Goal: Book appointment/travel/reservation

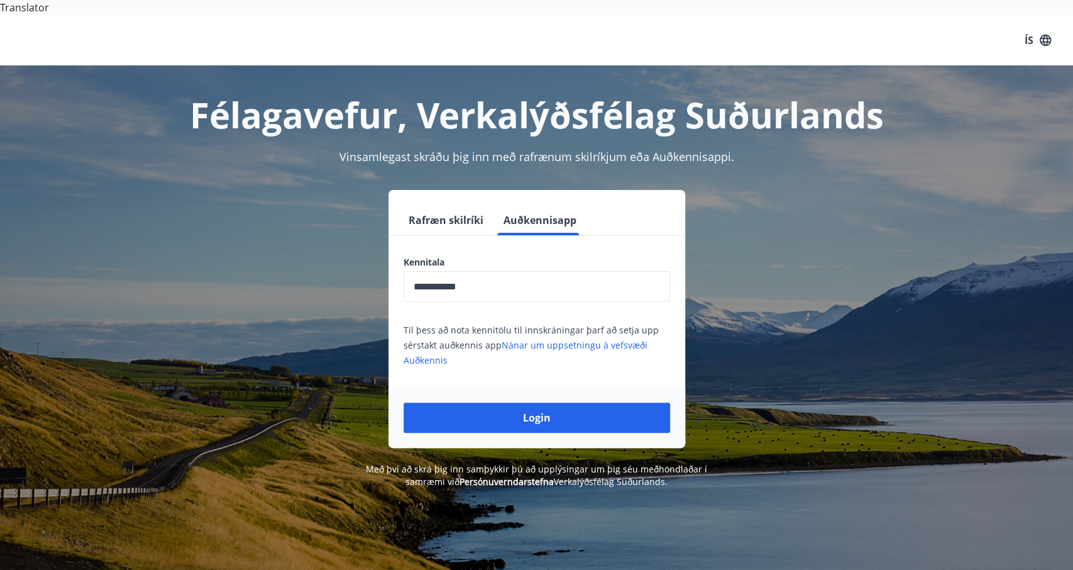
click at [457, 209] on button "Rafræn skilríki" at bounding box center [446, 220] width 85 height 30
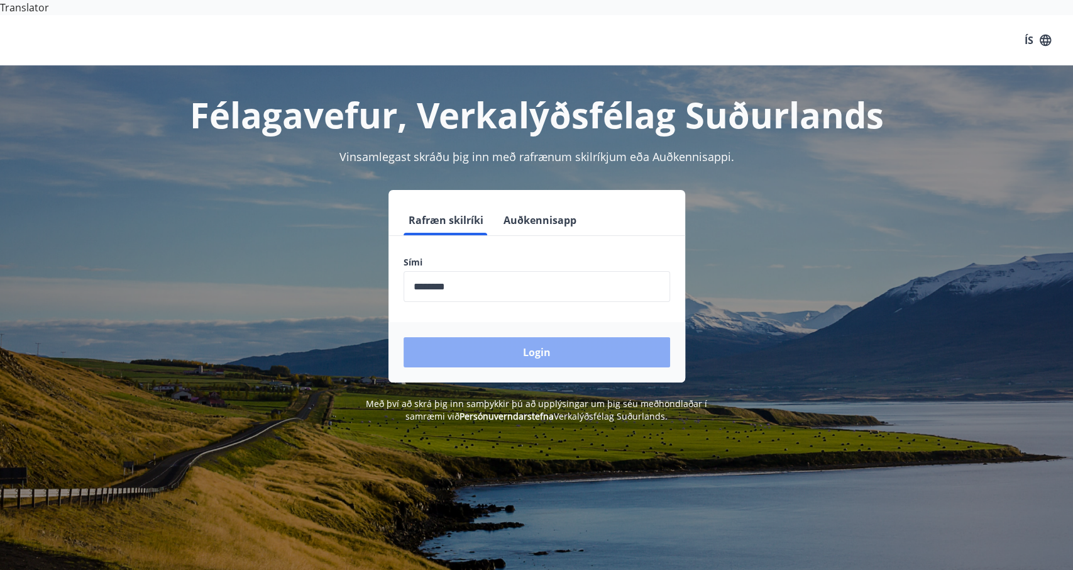
click at [475, 340] on button "Login" at bounding box center [537, 352] width 267 height 30
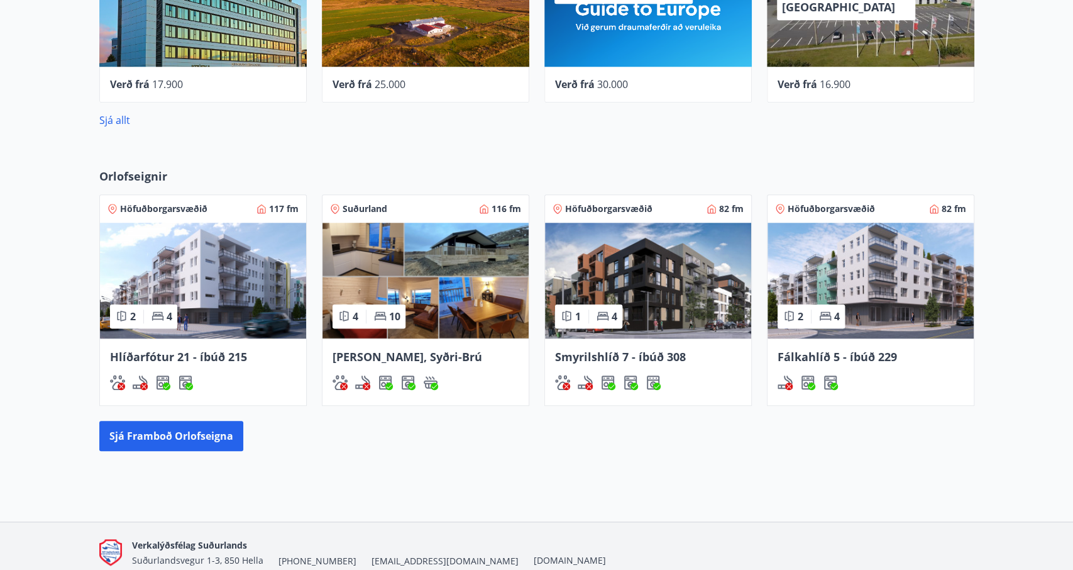
scroll to position [719, 0]
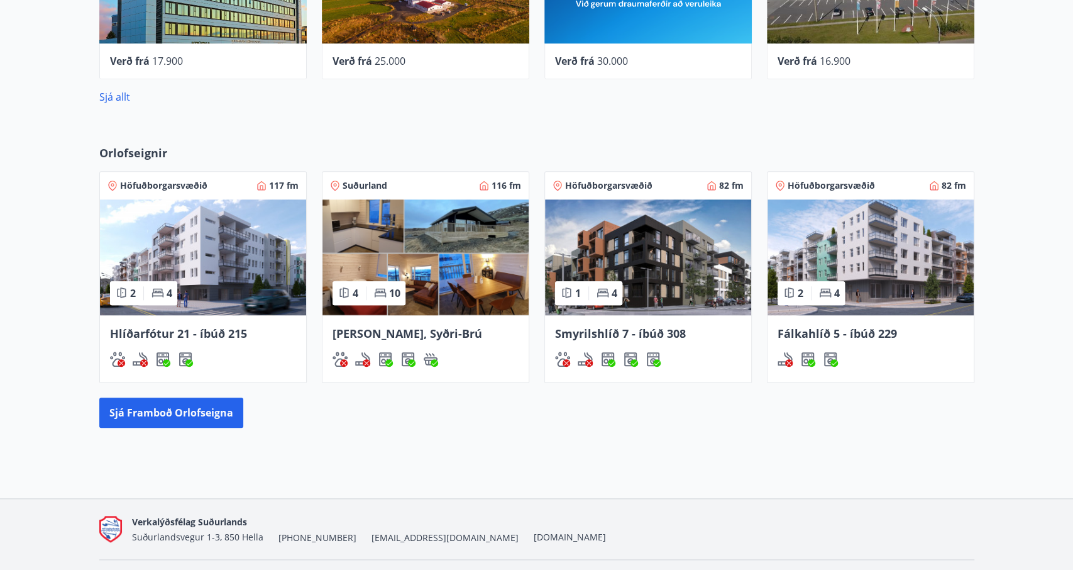
click at [466, 263] on img at bounding box center [426, 257] width 206 height 116
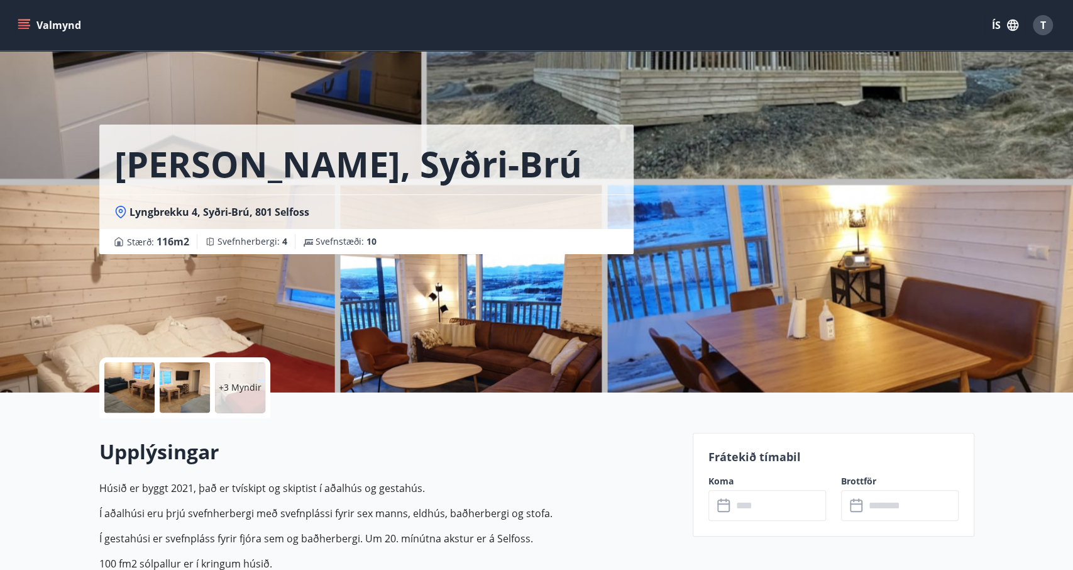
scroll to position [196, 0]
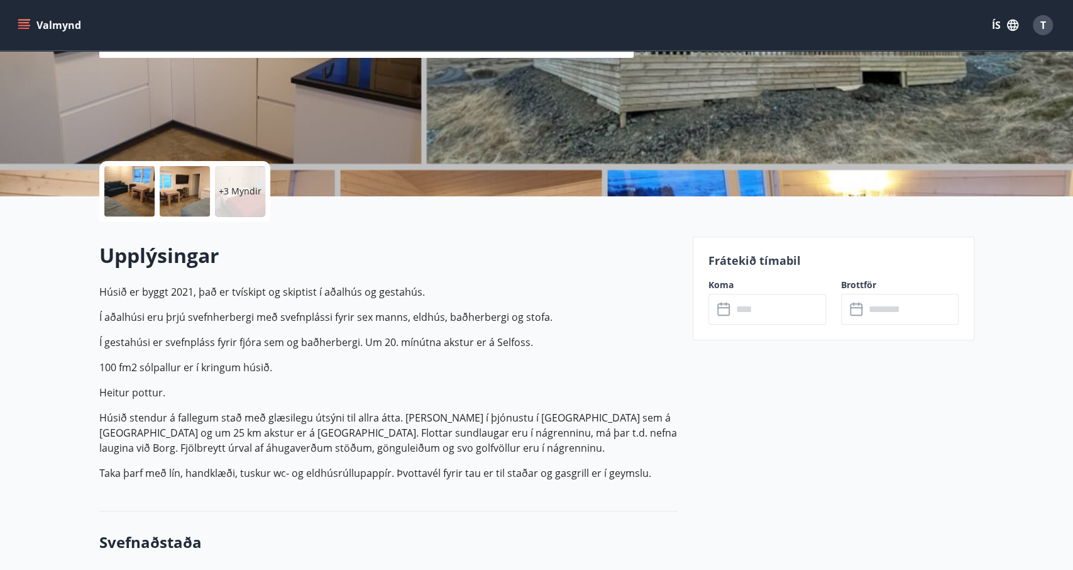
click at [744, 294] on input "text" at bounding box center [779, 309] width 94 height 31
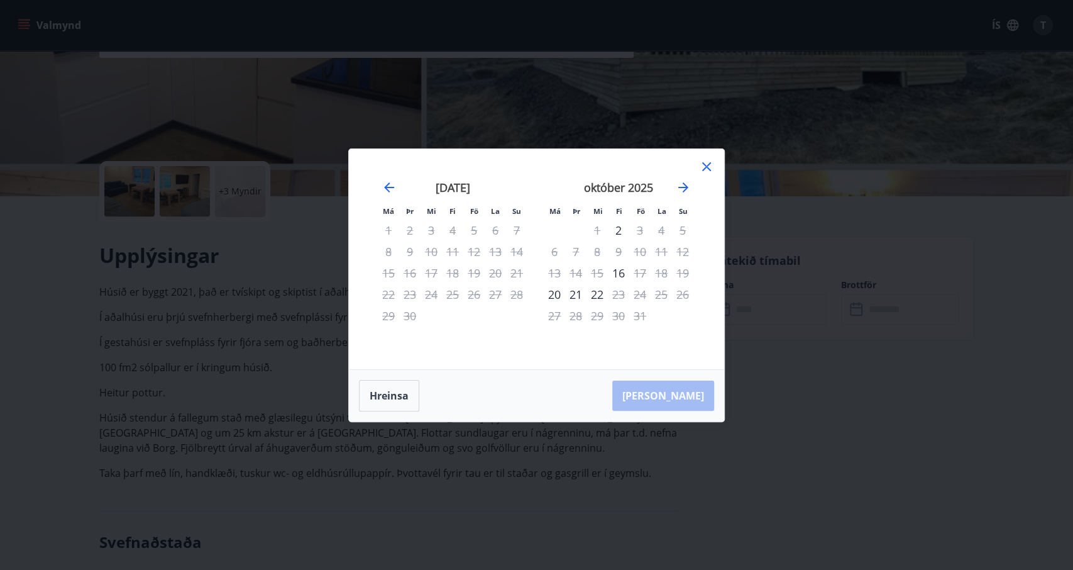
click at [278, 297] on div "Má Þr Mi Fi Fö La Su Má Þr Mi Fi Fö La Su ágúst 2025 1 2 3 4 5 6 7 8 9 10 11 12…" at bounding box center [536, 285] width 1073 height 570
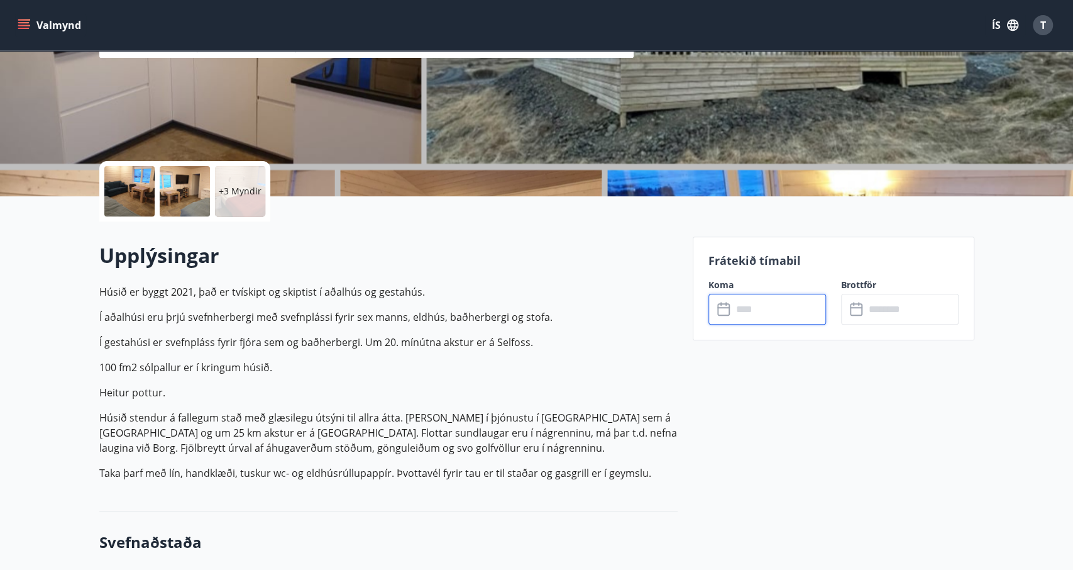
scroll to position [0, 0]
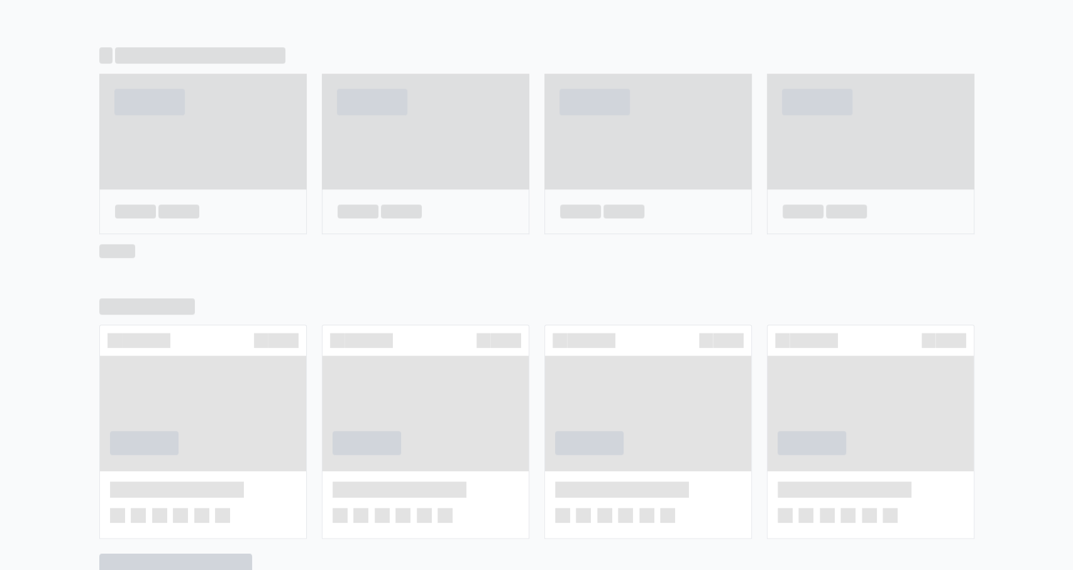
scroll to position [731, 0]
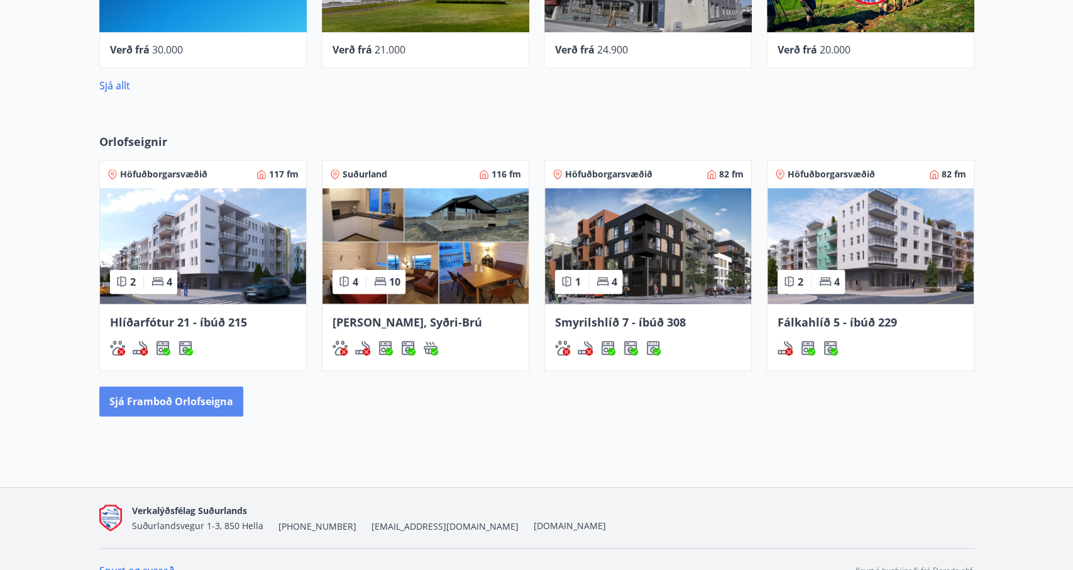
click at [185, 386] on button "Sjá framboð orlofseigna" at bounding box center [171, 401] width 144 height 30
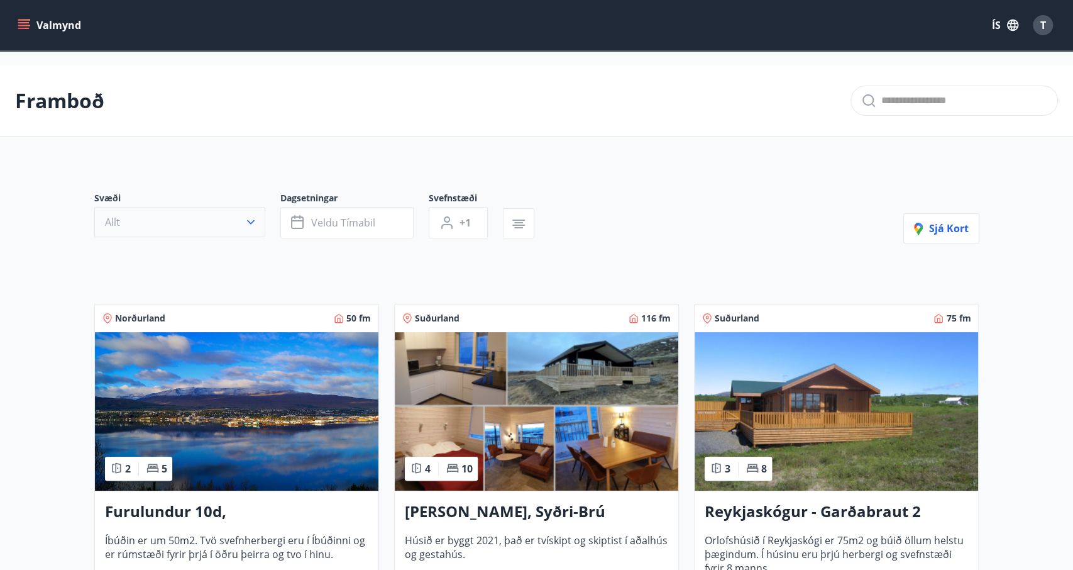
click at [212, 209] on button "Allt" at bounding box center [179, 222] width 171 height 30
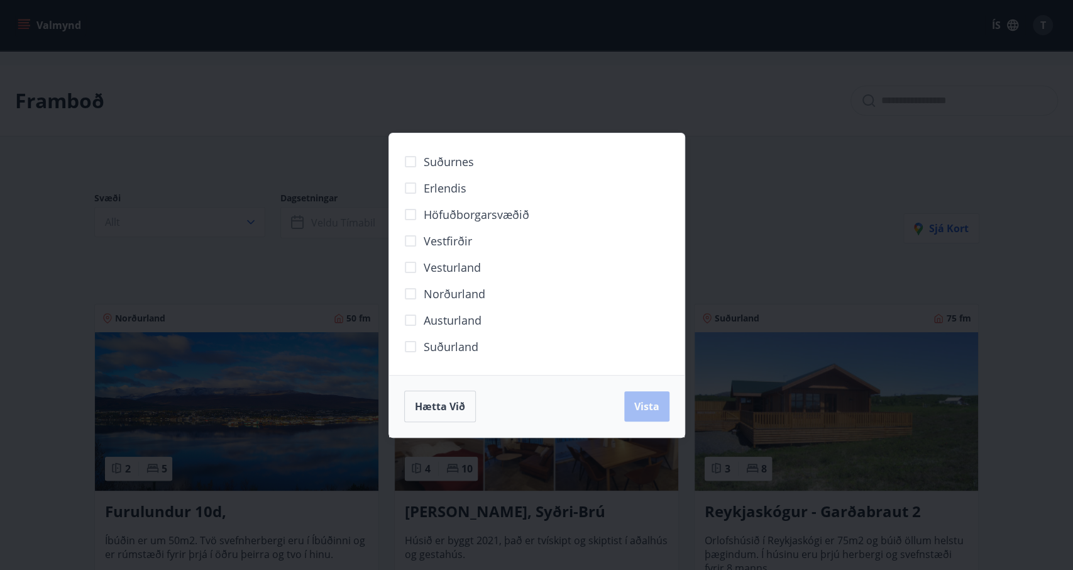
click at [438, 164] on span "Suðurnes" at bounding box center [449, 161] width 50 height 16
click at [641, 405] on span "Vista" at bounding box center [646, 406] width 25 height 14
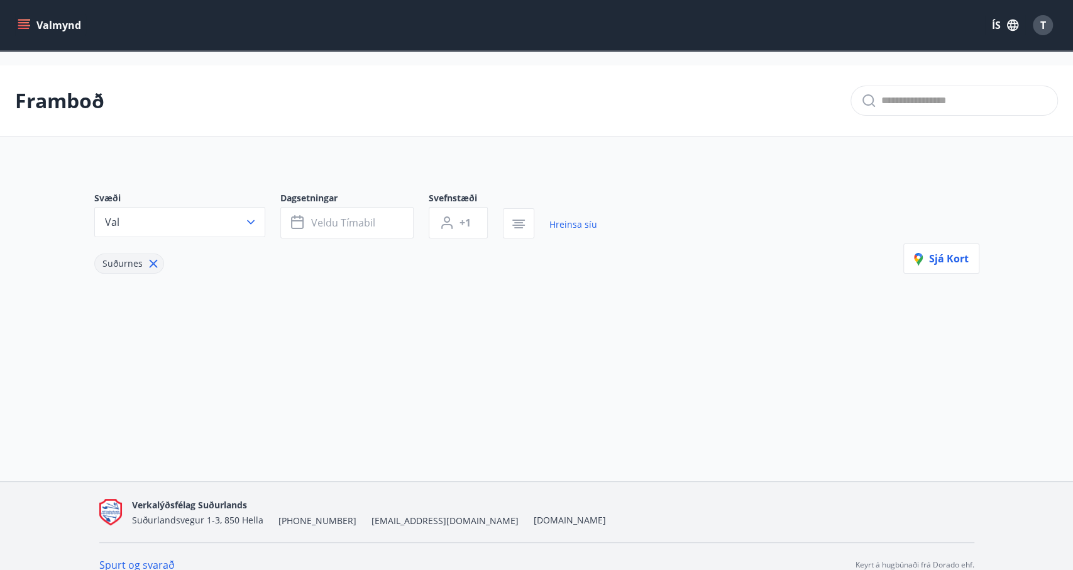
click at [153, 256] on icon at bounding box center [153, 263] width 14 height 14
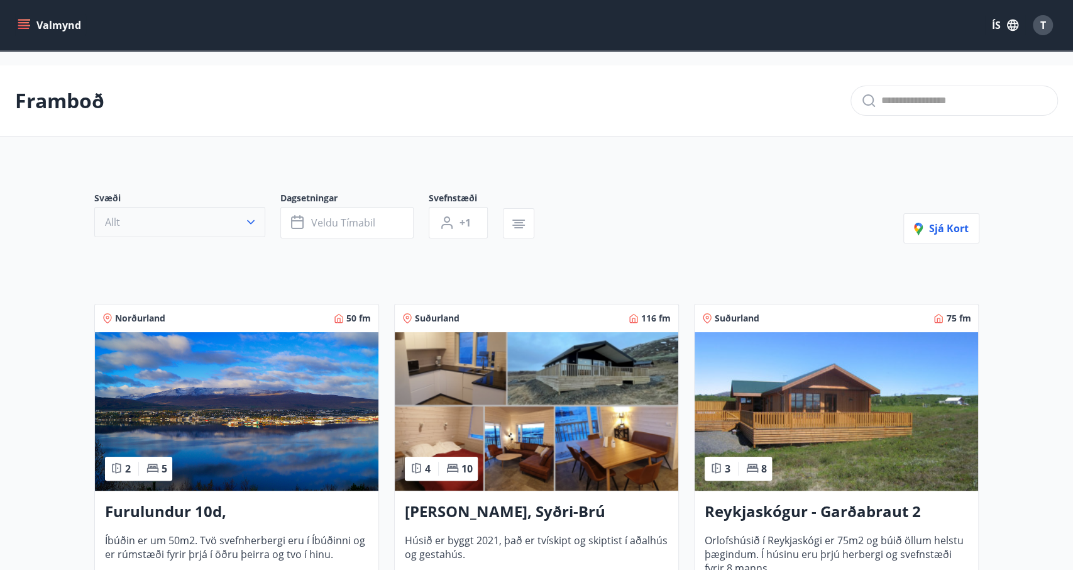
click at [255, 214] on button "Allt" at bounding box center [179, 222] width 171 height 30
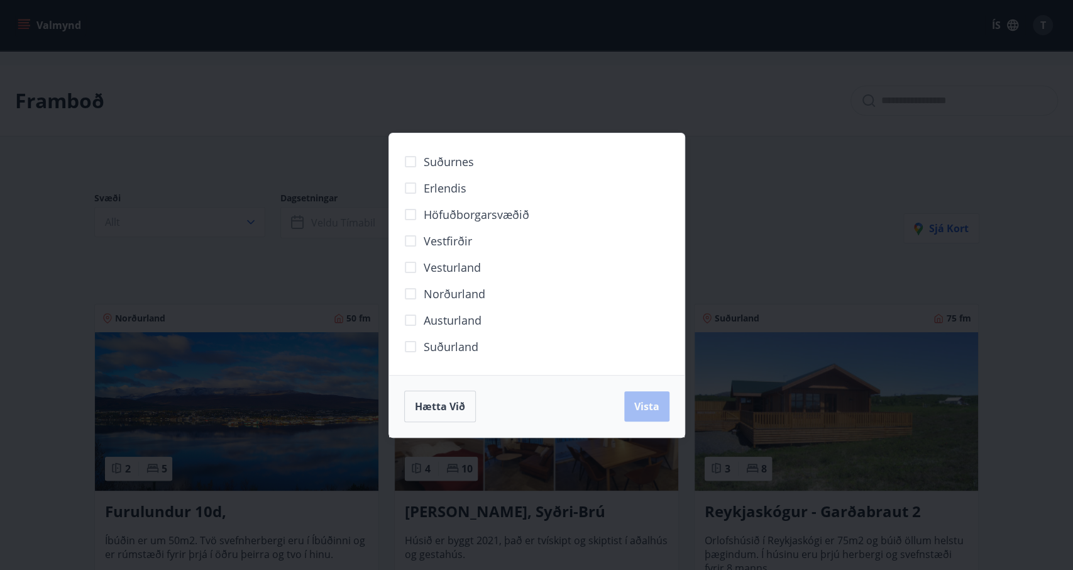
click at [442, 347] on span "Suðurland" at bounding box center [451, 346] width 55 height 16
click at [656, 411] on span "Vista" at bounding box center [646, 406] width 25 height 14
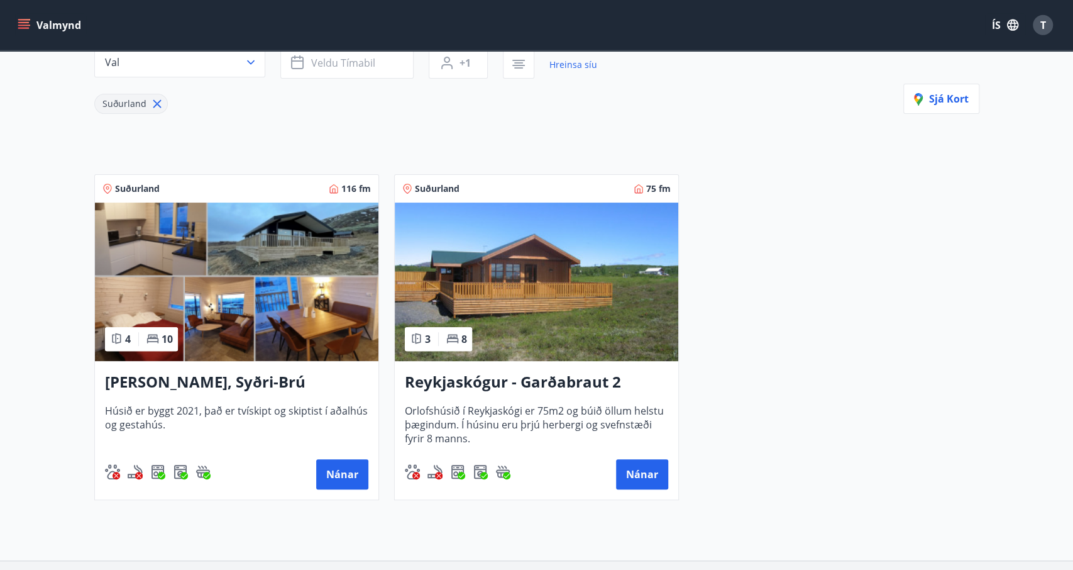
scroll to position [196, 0]
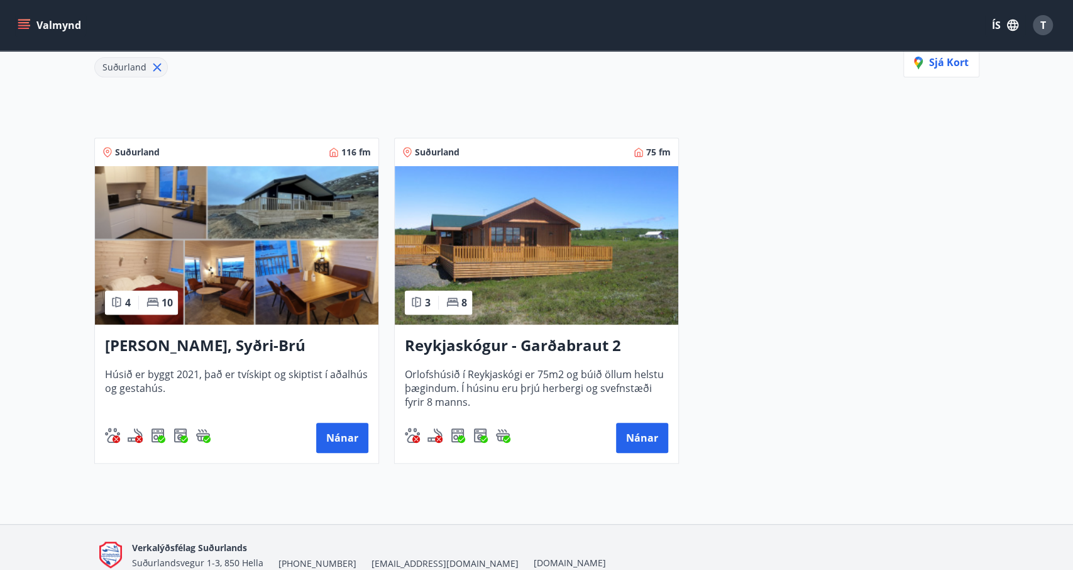
click at [576, 262] on img at bounding box center [537, 245] width 284 height 158
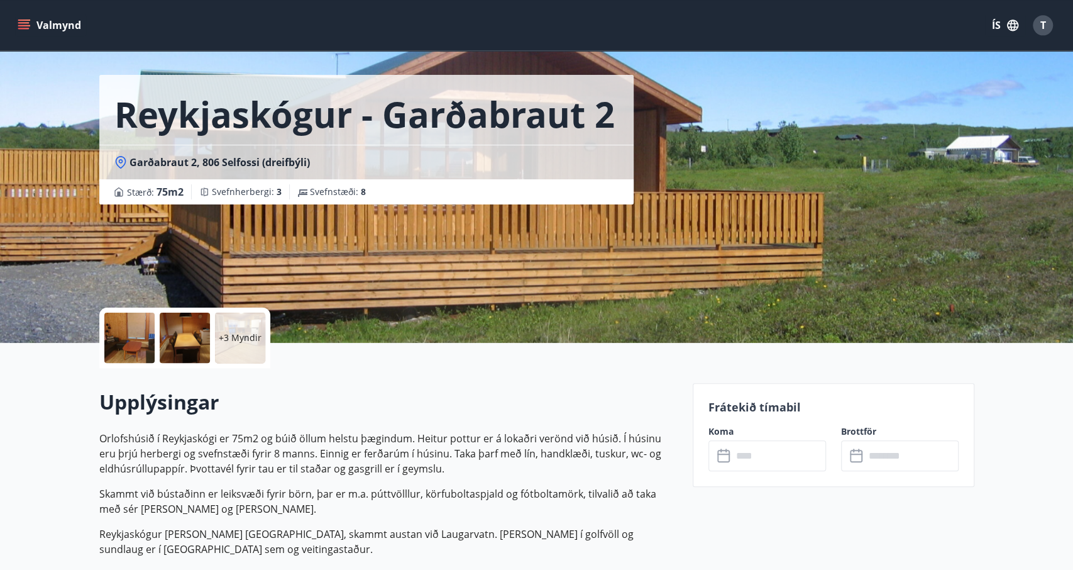
scroll to position [131, 0]
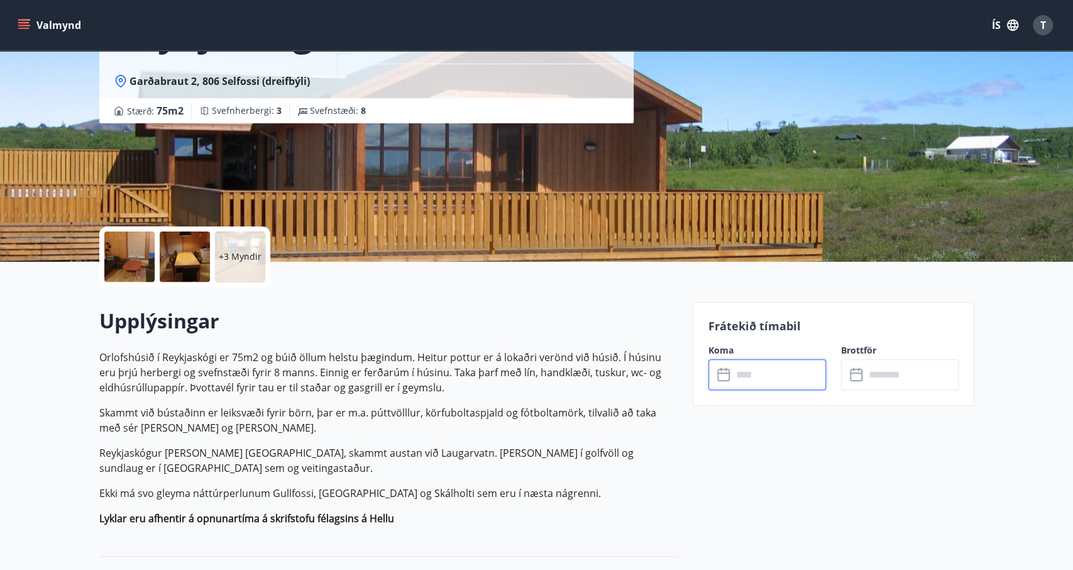
click at [771, 359] on input "text" at bounding box center [779, 374] width 94 height 31
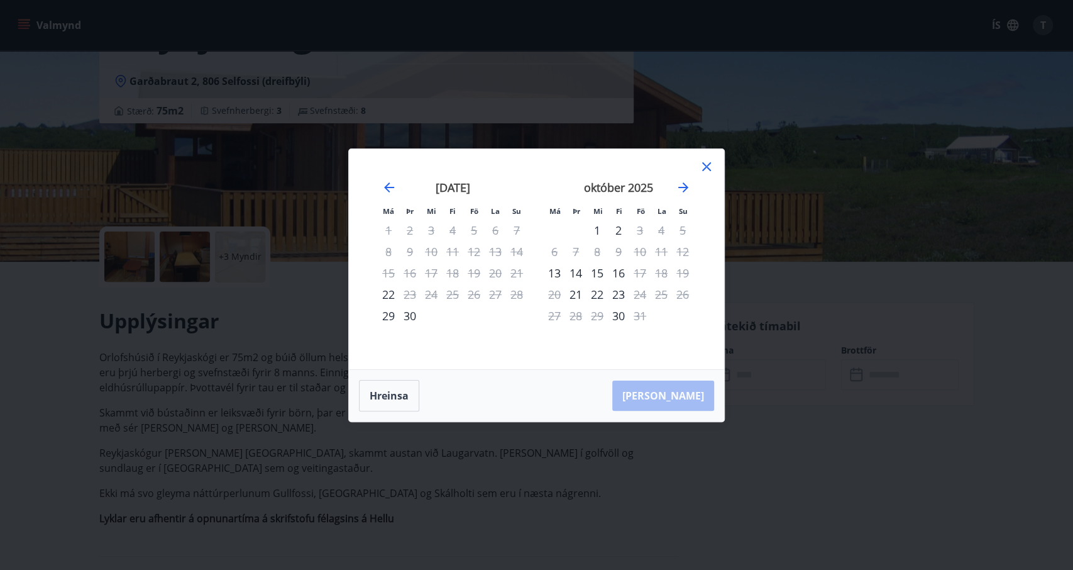
click at [703, 170] on icon at bounding box center [706, 166] width 9 height 9
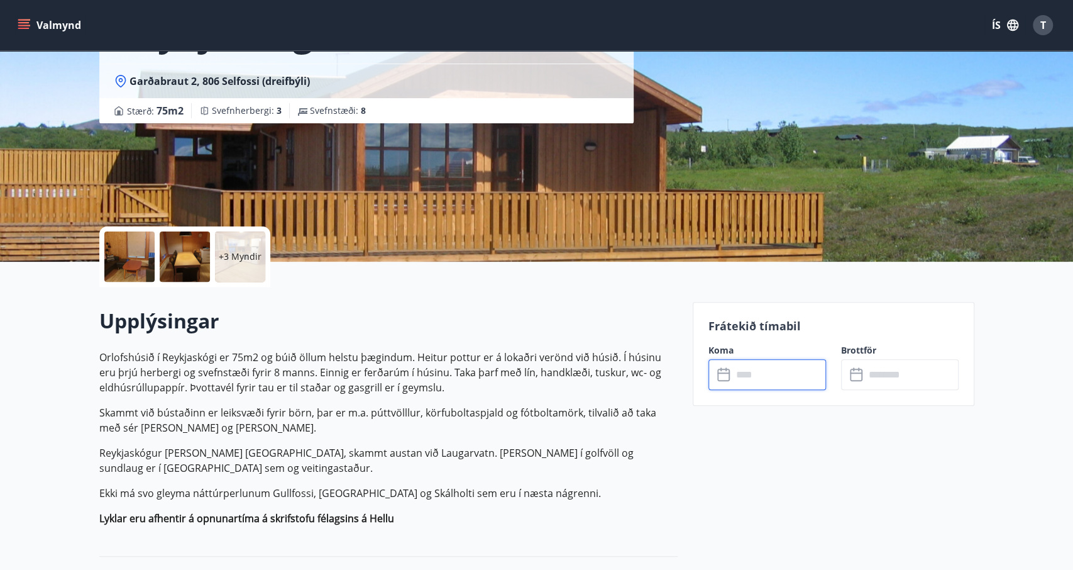
scroll to position [0, 0]
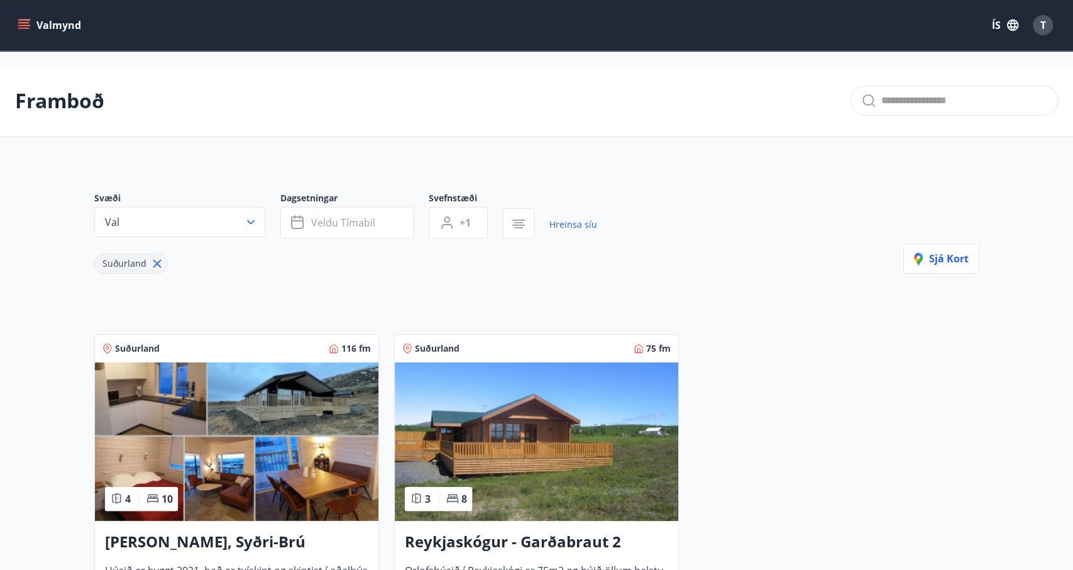
click at [152, 256] on icon at bounding box center [157, 263] width 14 height 14
